Goal: Task Accomplishment & Management: Use online tool/utility

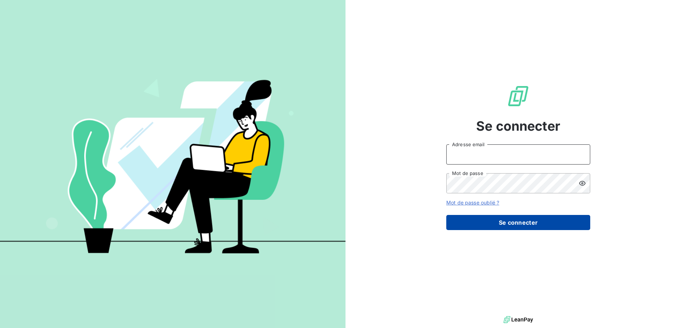
type input "[EMAIL_ADDRESS][PERSON_NAME][PERSON_NAME][DOMAIN_NAME]"
click at [506, 222] on button "Se connecter" at bounding box center [518, 222] width 144 height 15
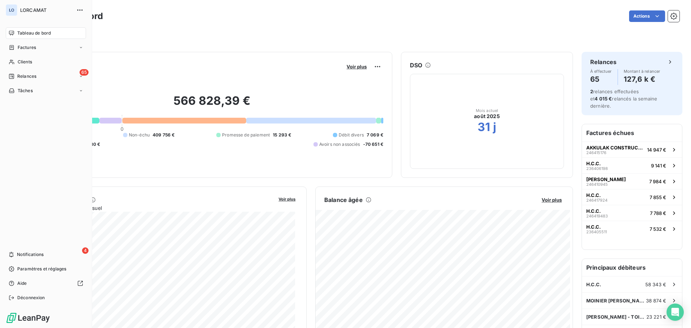
click at [36, 32] on span "Tableau de bord" at bounding box center [33, 33] width 33 height 6
click at [24, 74] on span "Relances" at bounding box center [26, 76] width 19 height 6
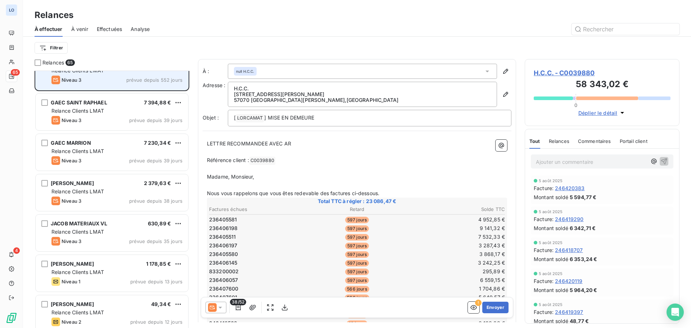
scroll to position [36, 0]
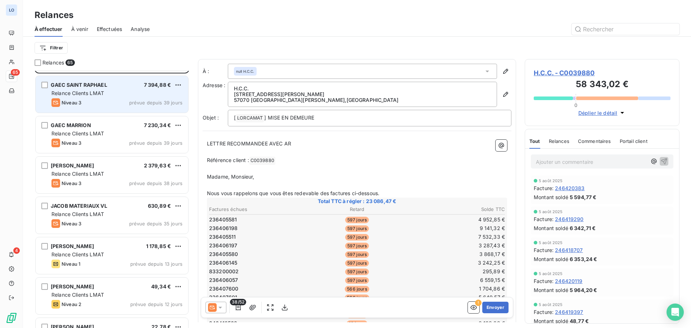
click at [118, 87] on div "GAEC SAINT RAPHAEL 7 394,88 €" at bounding box center [116, 85] width 131 height 6
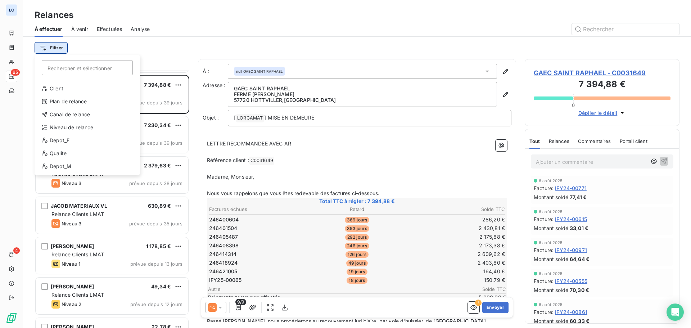
click at [49, 45] on html "LO 65 4 Relances À effectuer À venir Effectuées Analyse Filtrer Rechercher et s…" at bounding box center [345, 164] width 691 height 328
click at [61, 129] on div "Niveau de relance" at bounding box center [87, 128] width 100 height 12
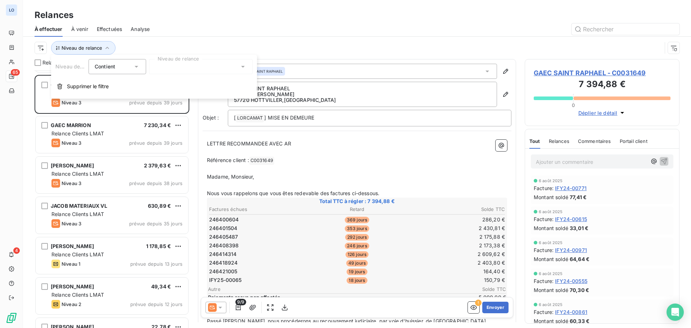
click at [243, 66] on icon at bounding box center [243, 67] width 4 height 2
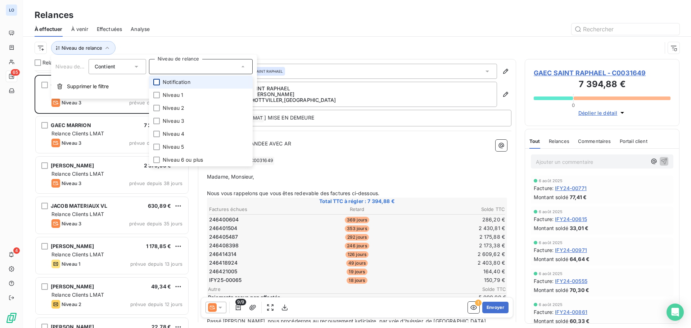
click at [159, 84] on div at bounding box center [156, 82] width 6 height 6
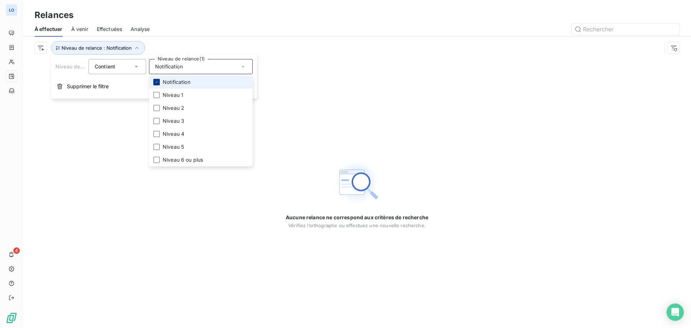
click at [159, 84] on div at bounding box center [156, 82] width 6 height 6
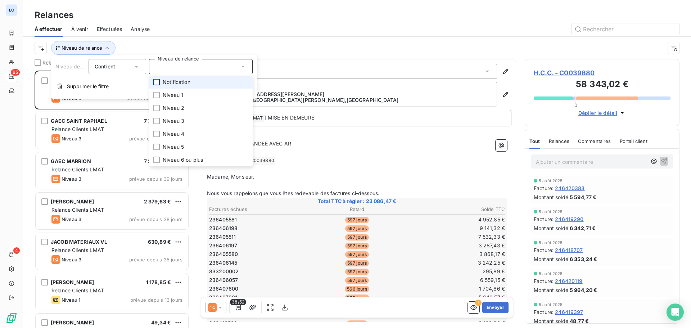
scroll to position [252, 149]
click at [159, 84] on div at bounding box center [156, 82] width 6 height 6
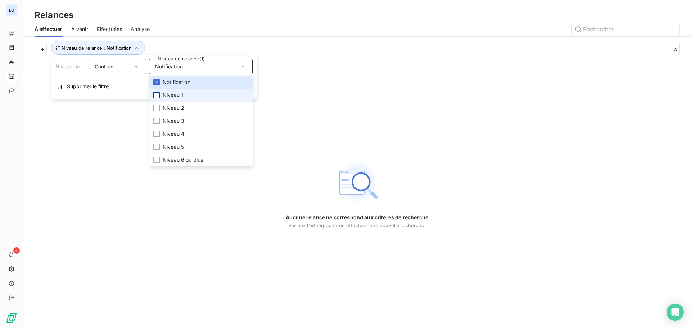
click at [157, 94] on div at bounding box center [156, 95] width 6 height 6
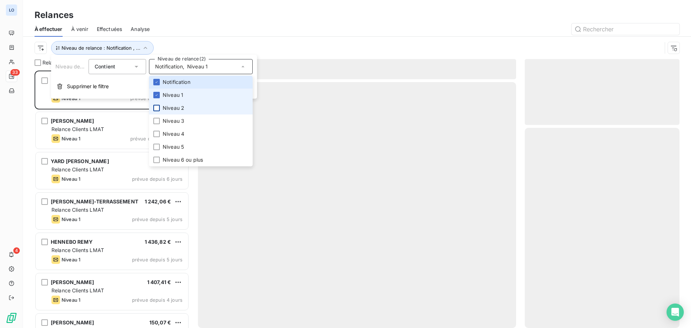
scroll to position [252, 149]
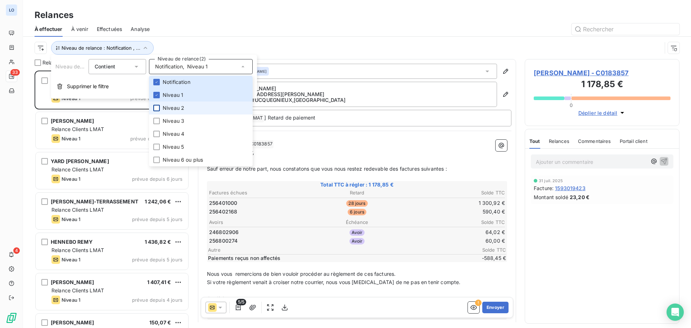
click at [155, 106] on div at bounding box center [156, 108] width 6 height 6
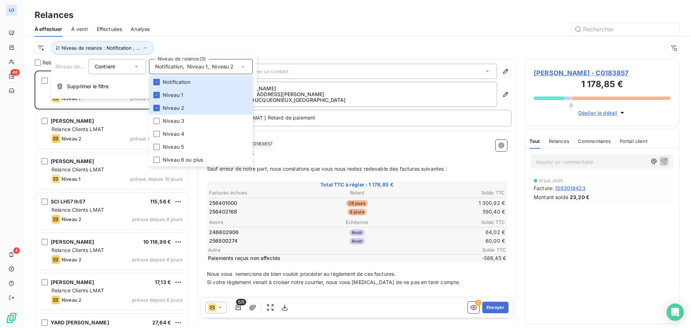
click at [208, 27] on div at bounding box center [418, 29] width 521 height 12
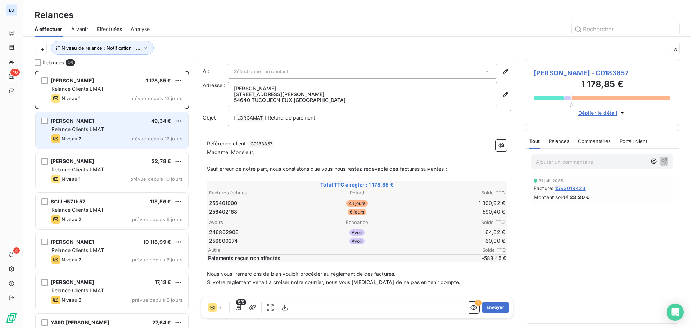
drag, startPoint x: 108, startPoint y: 145, endPoint x: 105, endPoint y: 140, distance: 6.0
click at [108, 144] on div "ARNAUD VANNESSA 49,34 € Relance Clients LMAT Niveau 2 prévue depuis 12 jours" at bounding box center [112, 130] width 153 height 37
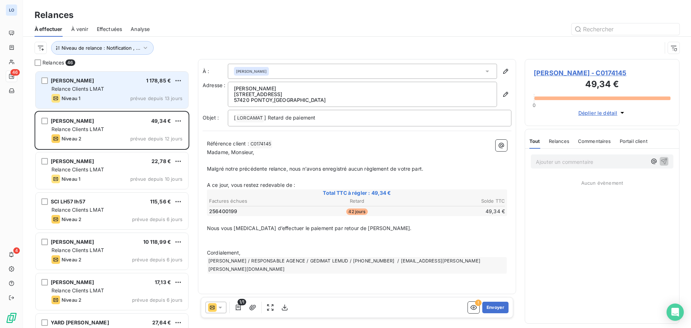
click at [87, 87] on span "Relance Clients LMAT" at bounding box center [77, 89] width 53 height 6
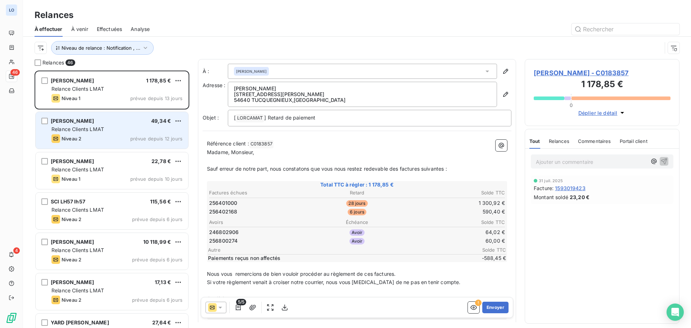
click at [126, 130] on div "Relance Clients LMAT" at bounding box center [116, 129] width 131 height 7
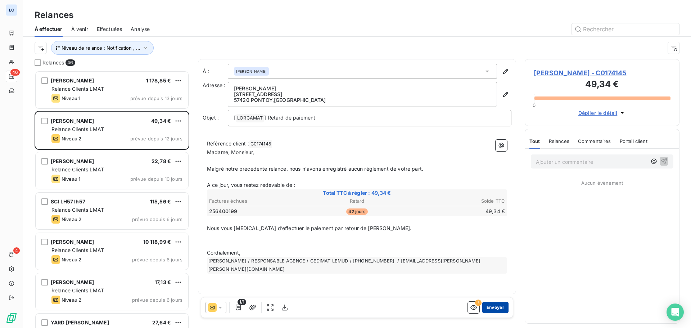
click at [499, 303] on button "Envoyer" at bounding box center [495, 308] width 26 height 12
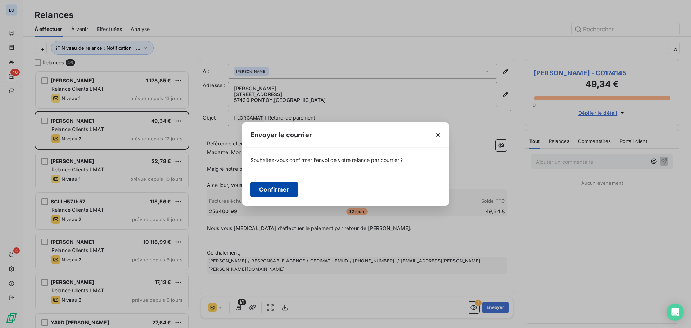
click at [267, 187] on button "Confirmer" at bounding box center [274, 189] width 48 height 15
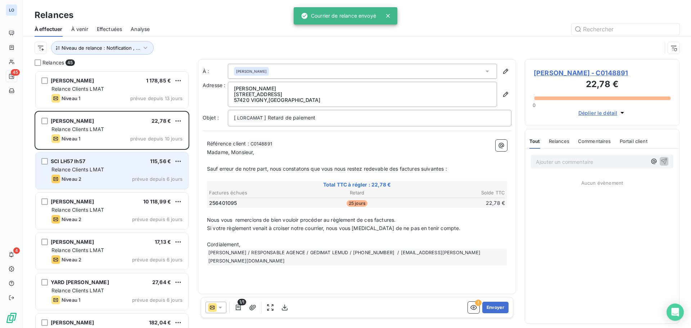
click at [107, 165] on div "SCI LH57 lh57 115,56 € Relance Clients LMAT Niveau 2 prévue depuis 6 jours" at bounding box center [112, 170] width 153 height 37
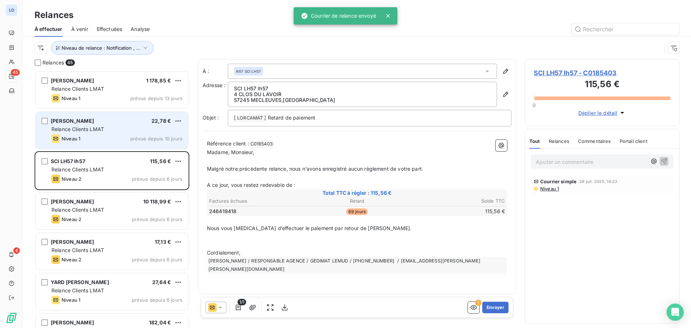
click at [104, 136] on div "Niveau 1 prévue depuis 10 jours" at bounding box center [116, 138] width 131 height 9
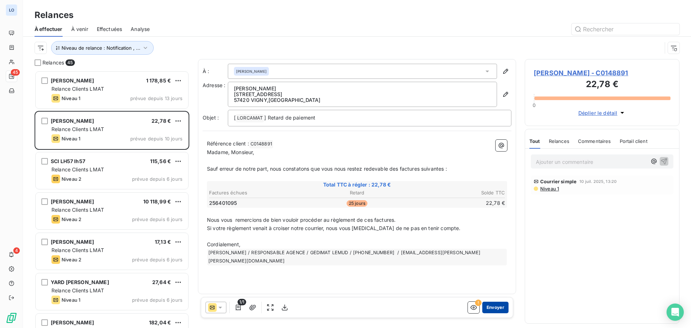
click at [496, 306] on button "Envoyer" at bounding box center [495, 308] width 26 height 12
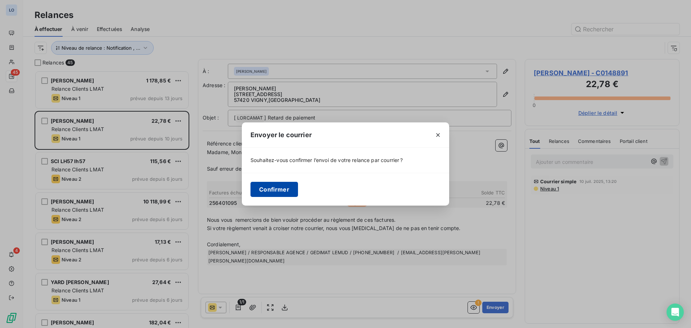
click at [270, 186] on button "Confirmer" at bounding box center [274, 189] width 48 height 15
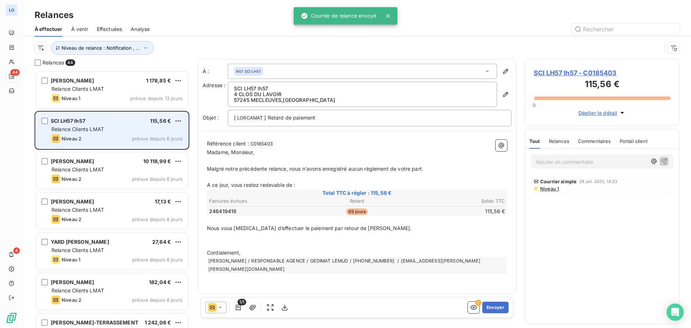
click at [123, 133] on div "SCI LH57 lh57 115,56 € Relance Clients LMAT Niveau 2 prévue depuis 6 jours" at bounding box center [112, 130] width 153 height 37
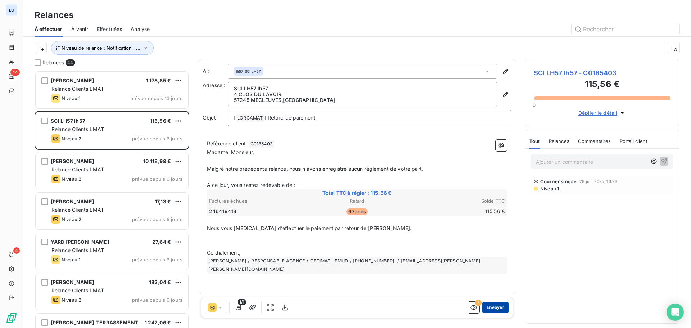
click at [493, 306] on button "Envoyer" at bounding box center [495, 308] width 26 height 12
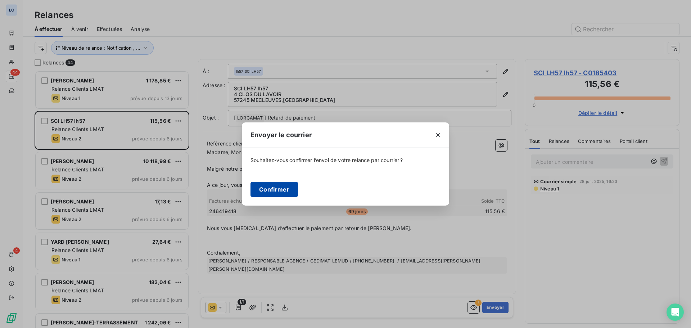
click at [273, 187] on button "Confirmer" at bounding box center [274, 189] width 48 height 15
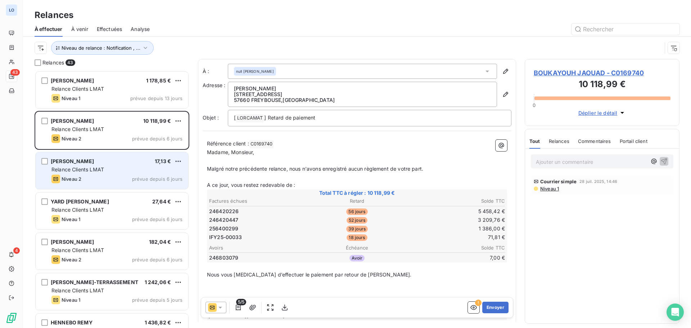
click at [108, 178] on div "Niveau 2 prévue depuis 6 jours" at bounding box center [116, 179] width 131 height 9
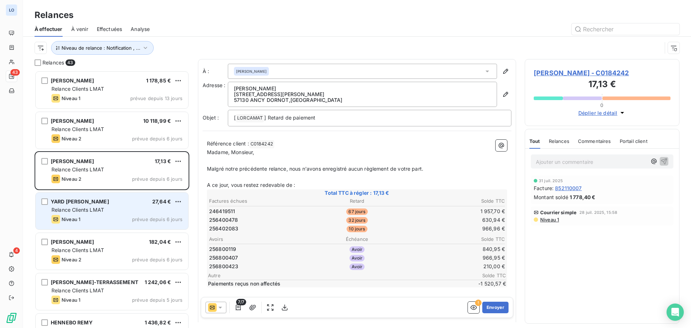
click at [109, 212] on div "Relance Clients LMAT" at bounding box center [116, 209] width 131 height 7
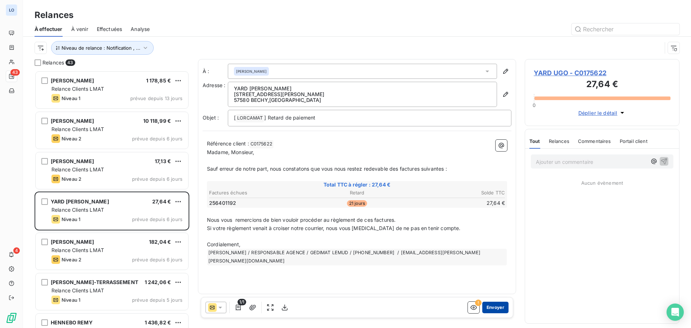
click at [492, 305] on button "Envoyer" at bounding box center [495, 308] width 26 height 12
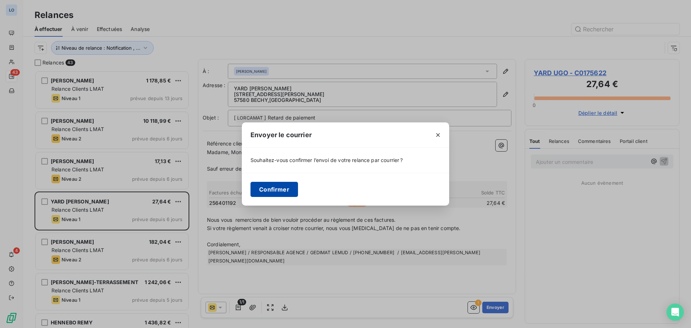
click at [268, 187] on button "Confirmer" at bounding box center [274, 189] width 48 height 15
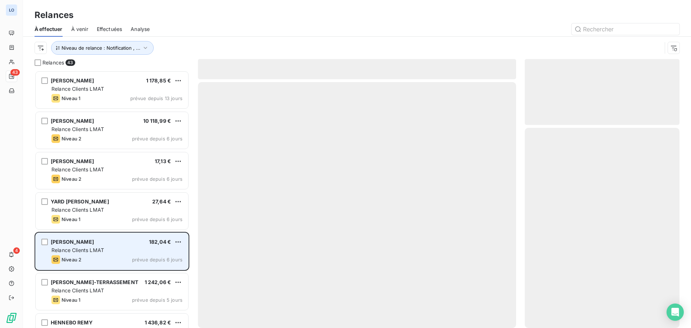
click at [104, 252] on span "Relance Clients LMAT" at bounding box center [77, 250] width 53 height 6
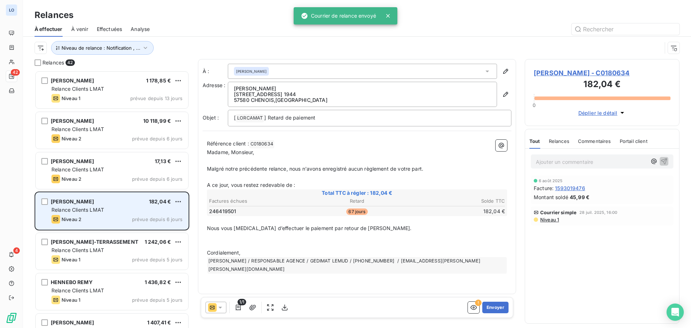
click at [114, 206] on div "Relance Clients LMAT" at bounding box center [116, 209] width 131 height 7
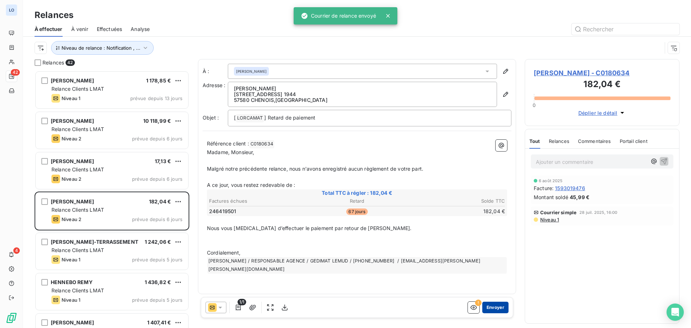
click at [496, 306] on button "Envoyer" at bounding box center [495, 308] width 26 height 12
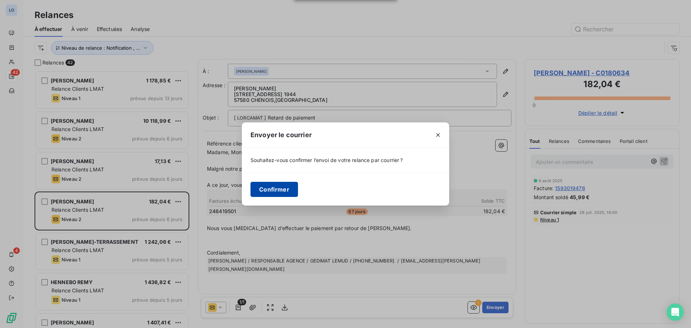
click at [290, 187] on button "Confirmer" at bounding box center [274, 189] width 48 height 15
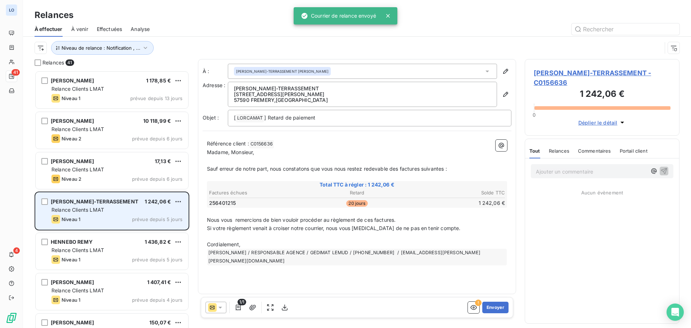
click at [117, 212] on div "Relance Clients LMAT" at bounding box center [116, 209] width 131 height 7
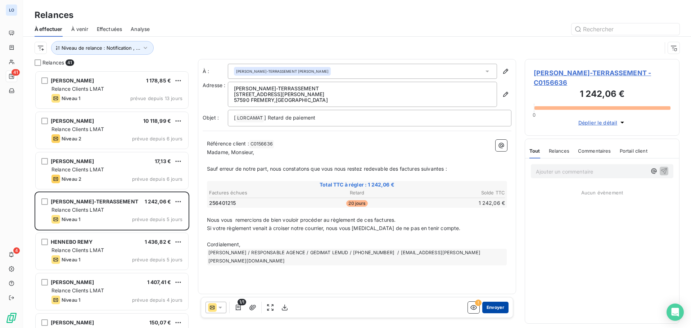
click at [495, 306] on button "Envoyer" at bounding box center [495, 308] width 26 height 12
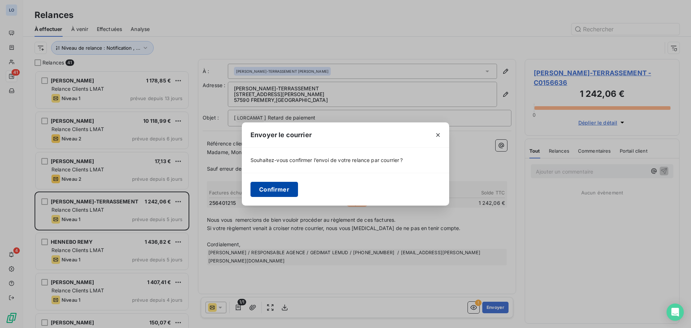
click at [281, 184] on button "Confirmer" at bounding box center [274, 189] width 48 height 15
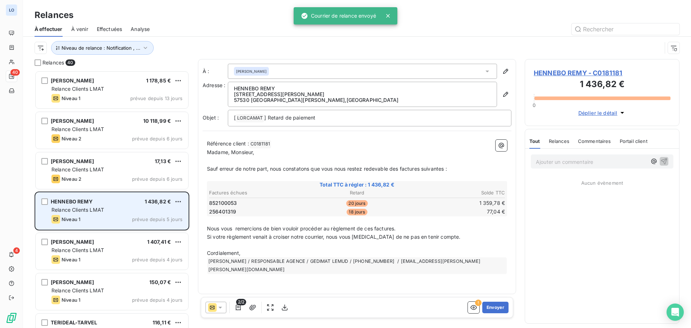
click at [119, 217] on div "Niveau 1 prévue depuis 5 jours" at bounding box center [116, 219] width 131 height 9
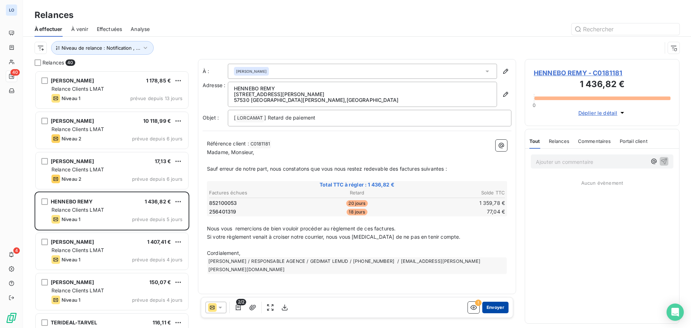
click at [497, 306] on button "Envoyer" at bounding box center [495, 308] width 26 height 12
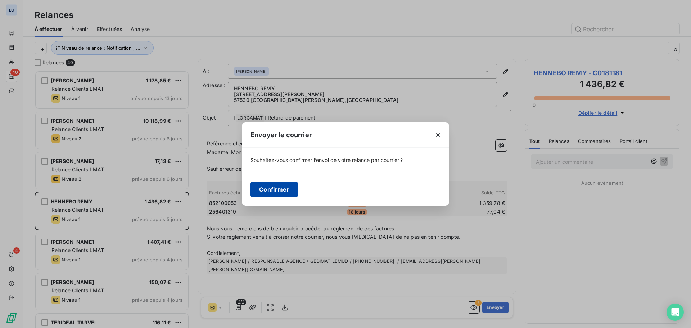
click at [268, 191] on button "Confirmer" at bounding box center [274, 189] width 48 height 15
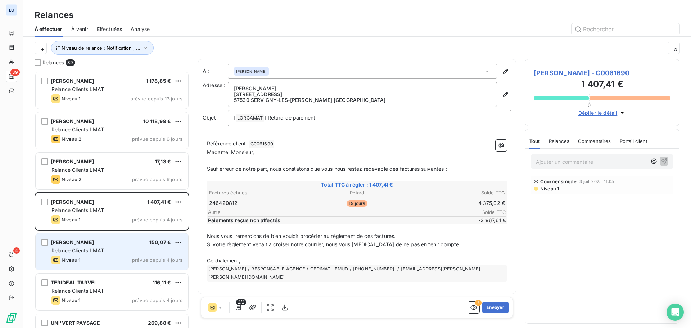
scroll to position [36, 0]
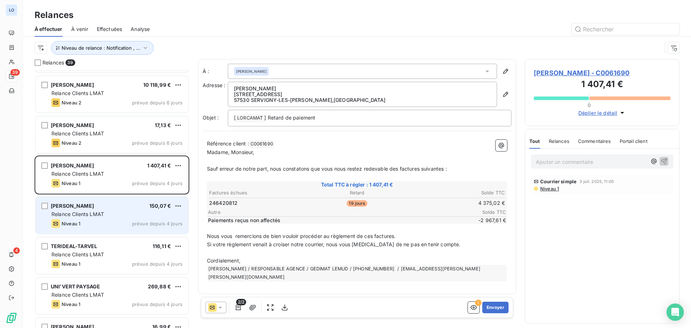
click at [109, 229] on div "DAVID RIGGI SARL 150,07 € Relance Clients LMAT Niveau 1 prévue depuis 4 jours" at bounding box center [112, 215] width 153 height 37
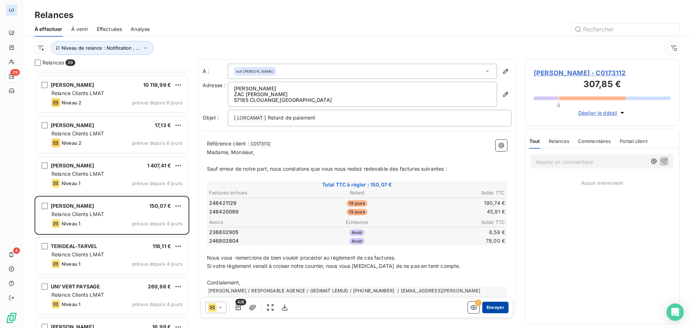
click at [492, 306] on button "Envoyer" at bounding box center [495, 308] width 26 height 12
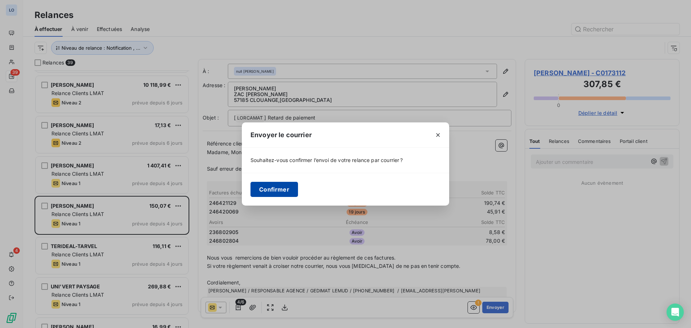
click at [275, 187] on button "Confirmer" at bounding box center [274, 189] width 48 height 15
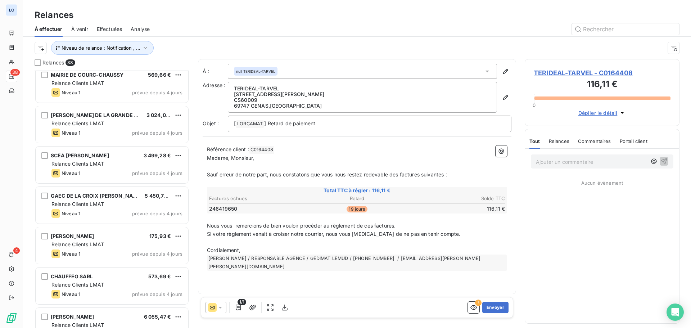
scroll to position [324, 0]
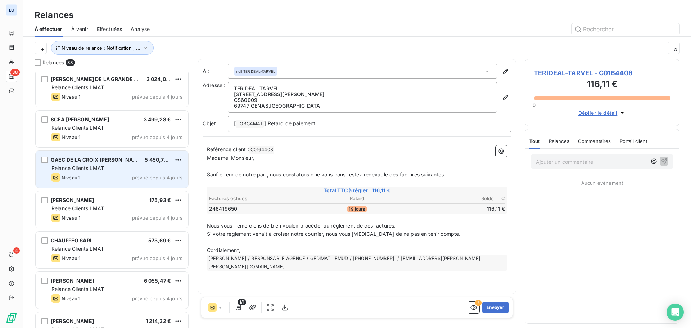
click at [132, 173] on div "GAEC DE LA CROIX LORETTE 5 450,70 € Relance Clients LMAT Niveau 1 prévue depuis…" at bounding box center [112, 169] width 153 height 37
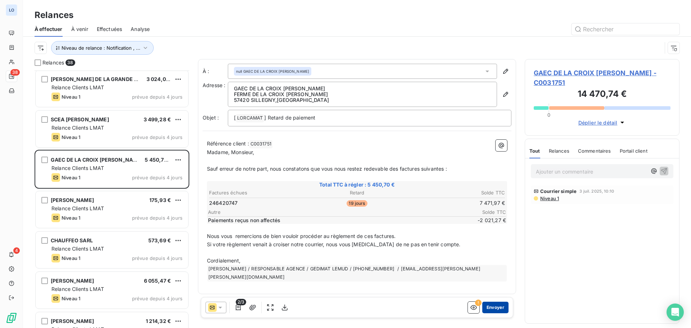
click at [497, 306] on button "Envoyer" at bounding box center [495, 308] width 26 height 12
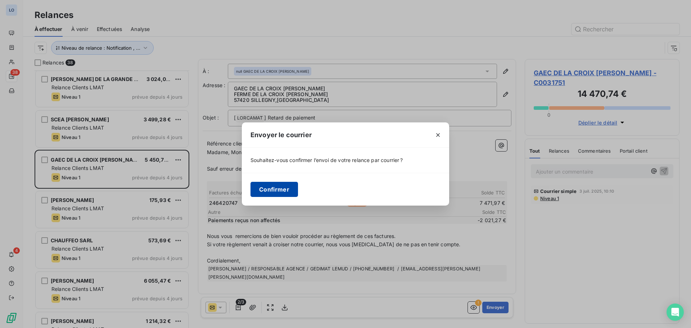
click at [282, 188] on button "Confirmer" at bounding box center [274, 189] width 48 height 15
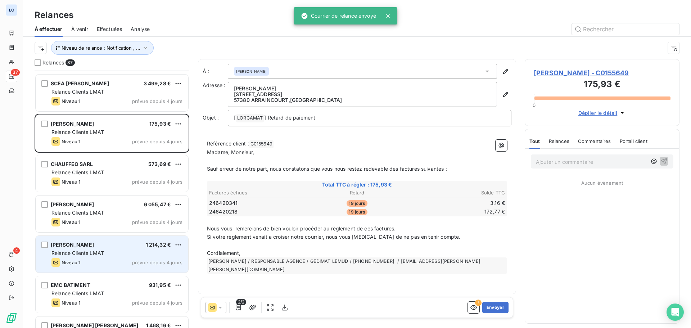
scroll to position [396, 0]
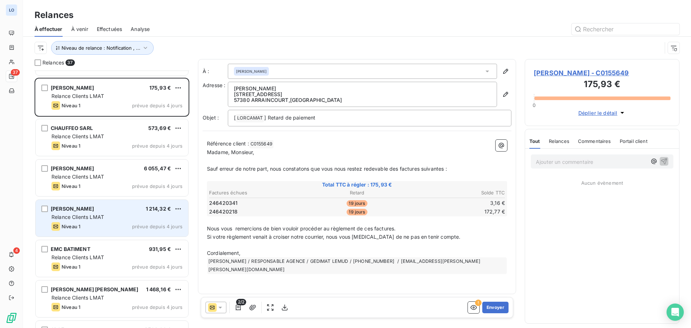
click at [119, 227] on div "Niveau 1 prévue depuis 4 jours" at bounding box center [116, 226] width 131 height 9
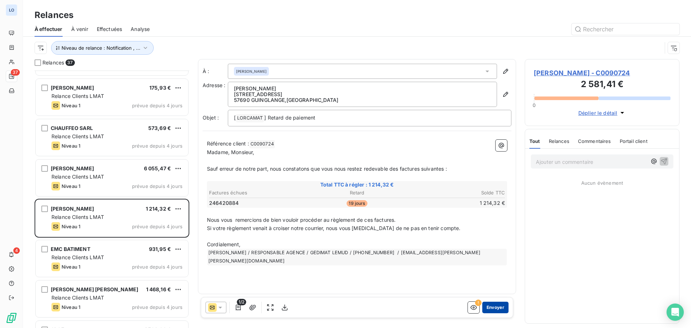
click at [495, 306] on button "Envoyer" at bounding box center [495, 308] width 26 height 12
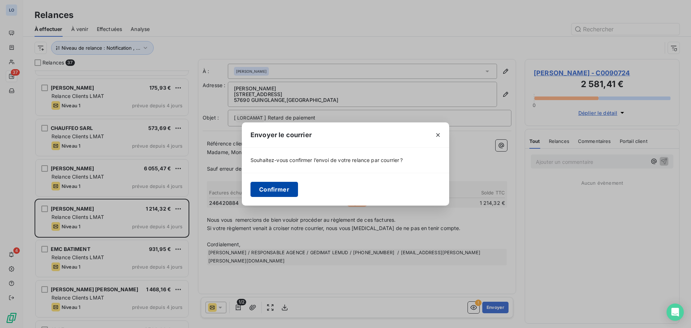
click at [269, 185] on button "Confirmer" at bounding box center [274, 189] width 48 height 15
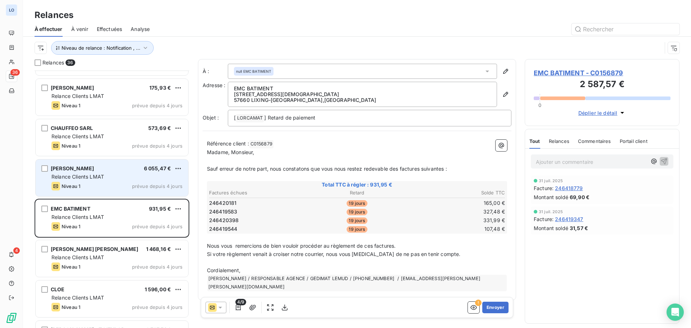
scroll to position [288, 0]
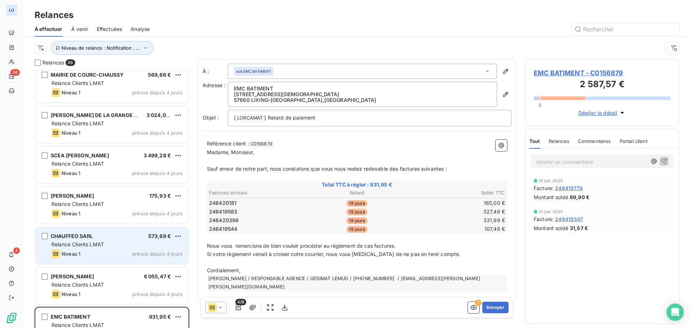
click at [128, 259] on div "CHAUFFEO SARL 573,69 € Relance Clients LMAT Niveau 1 prévue depuis 4 jours" at bounding box center [112, 245] width 153 height 37
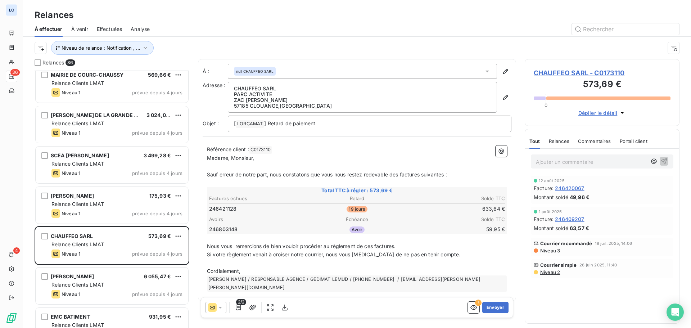
click at [140, 29] on span "Analyse" at bounding box center [140, 29] width 19 height 7
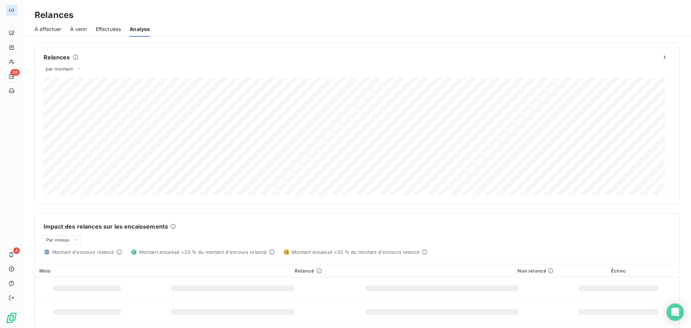
click at [118, 30] on span "Effectuées" at bounding box center [109, 29] width 26 height 7
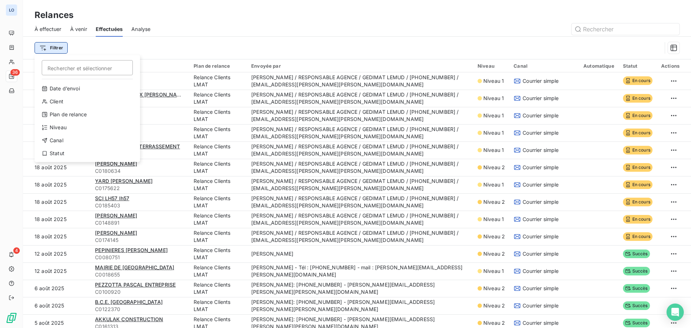
click at [43, 47] on html "LO 36 4 Relances À effectuer À venir Effectuées Analyse Filtrer Rechercher et s…" at bounding box center [345, 164] width 691 height 328
click at [53, 141] on div "Canal" at bounding box center [87, 141] width 100 height 12
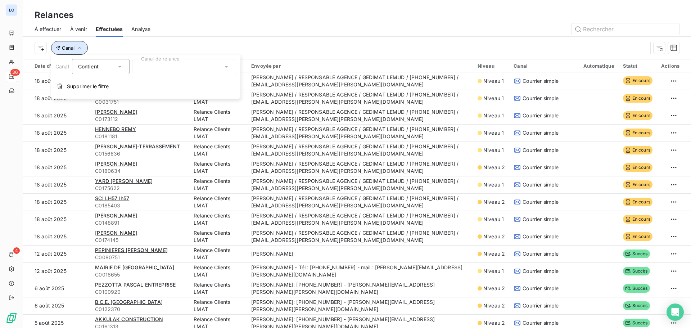
click at [78, 47] on icon "button" at bounding box center [79, 47] width 7 height 7
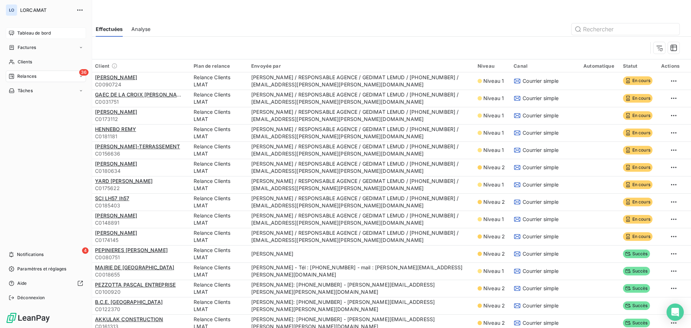
click at [23, 32] on span "Tableau de bord" at bounding box center [33, 33] width 33 height 6
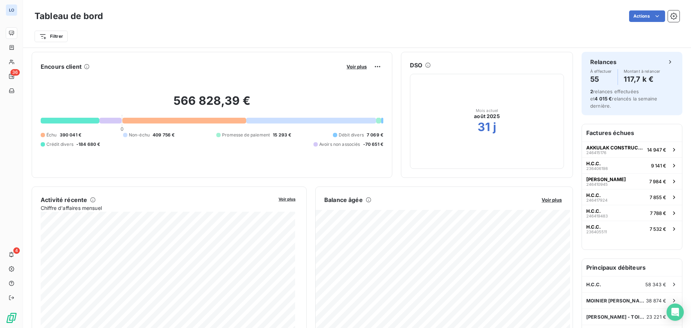
scroll to position [36, 0]
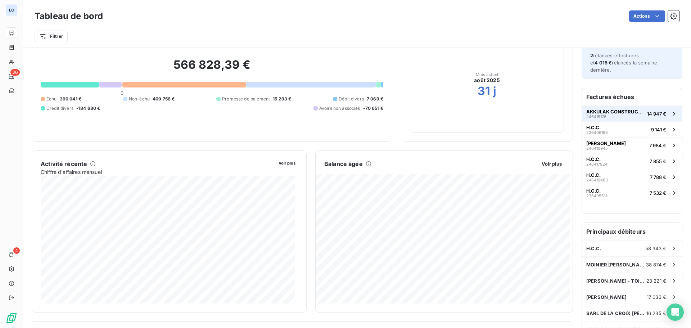
click at [597, 109] on span "AKKULAK CONSTRUCTION" at bounding box center [615, 112] width 58 height 6
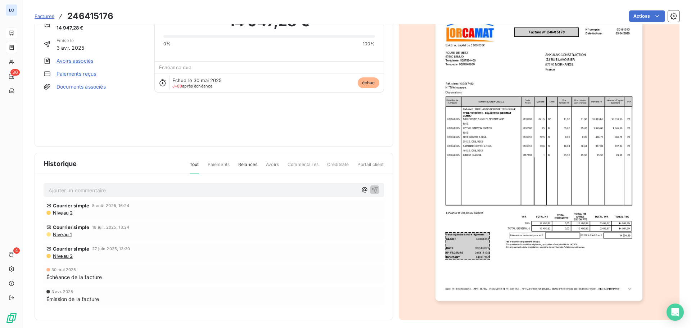
scroll to position [43, 0]
